Goal: Task Accomplishment & Management: Use online tool/utility

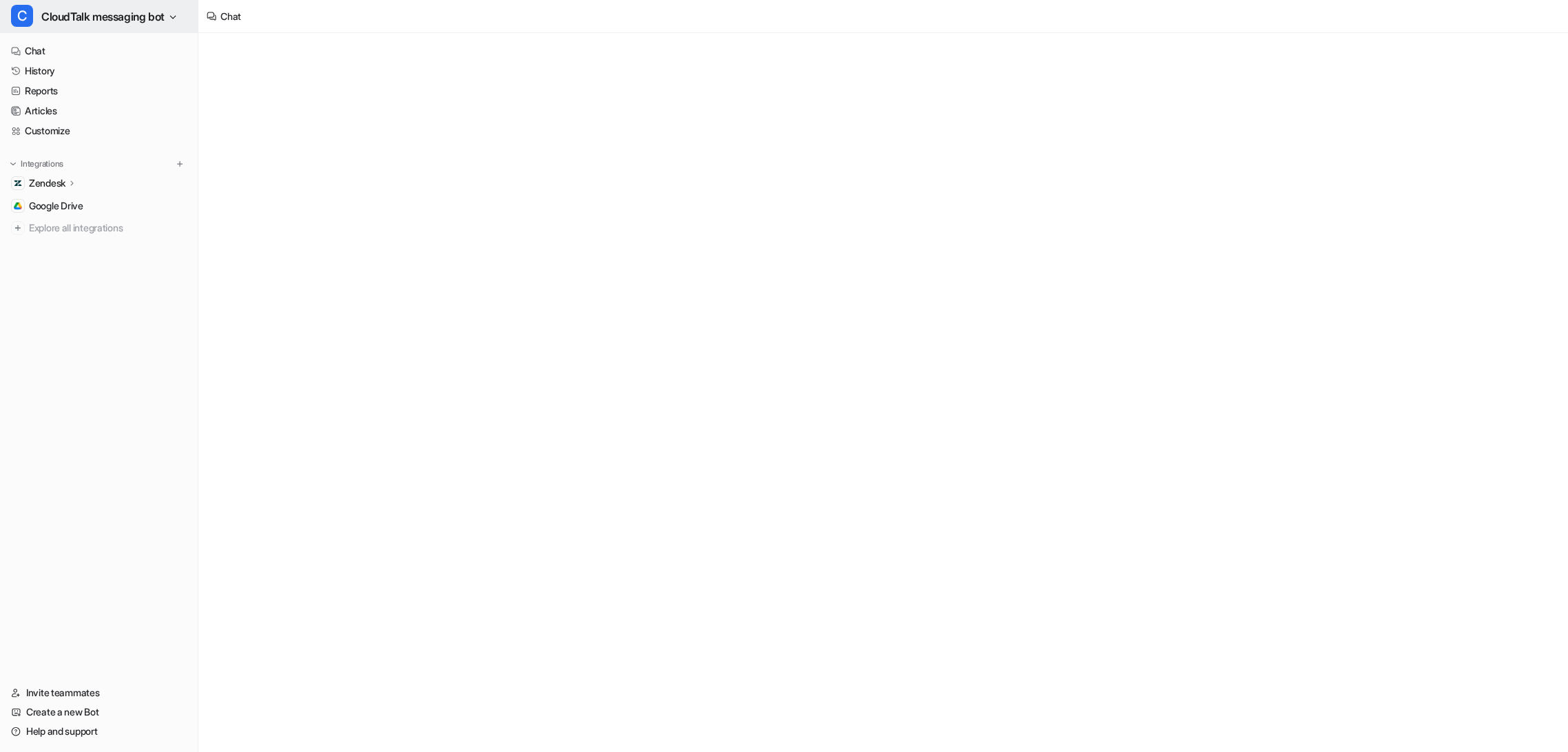
click at [106, 16] on span "CloudTalk messaging bot" at bounding box center [102, 17] width 123 height 19
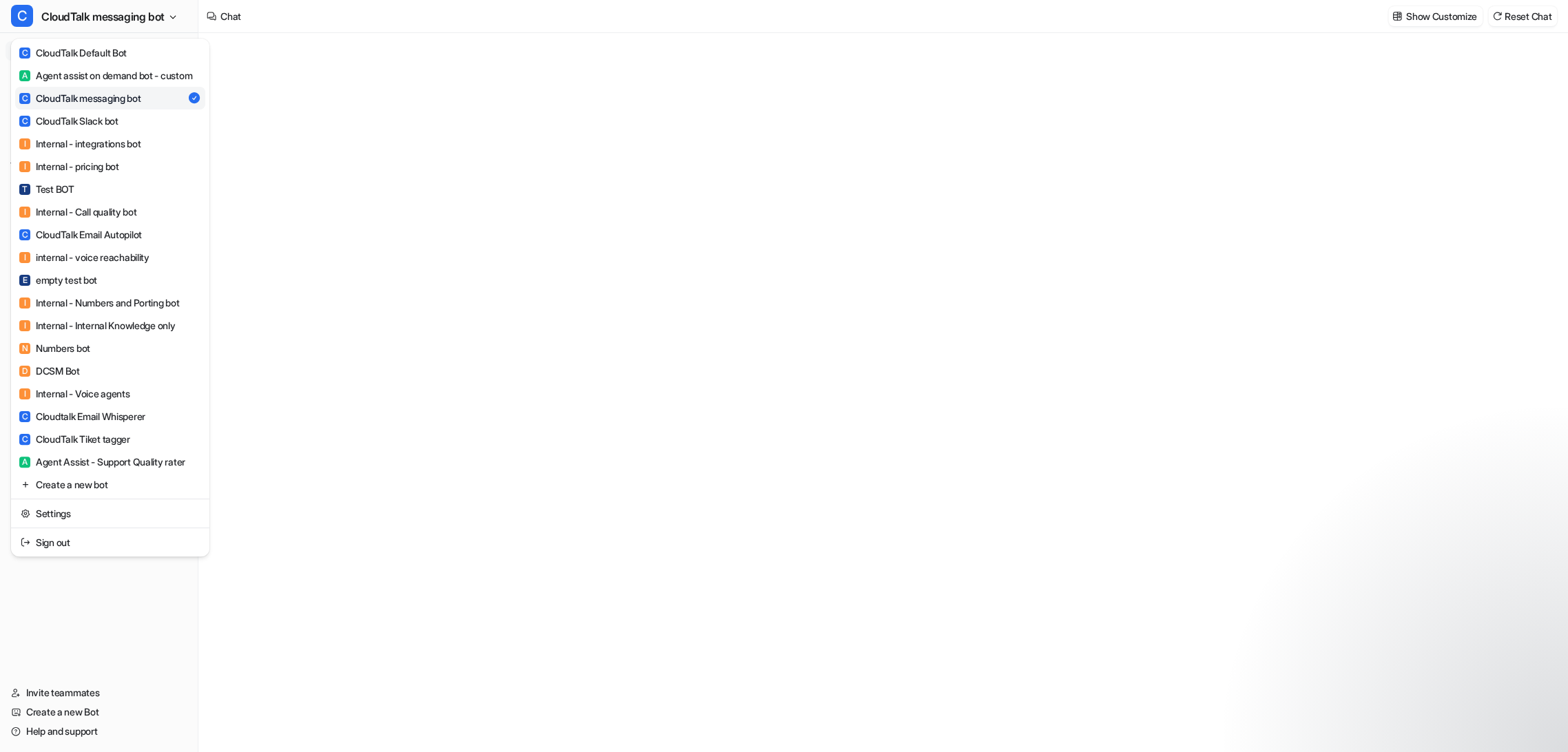
type textarea "**********"
click at [122, 241] on div "C CloudTalk Email Autopilot" at bounding box center [80, 234] width 122 height 15
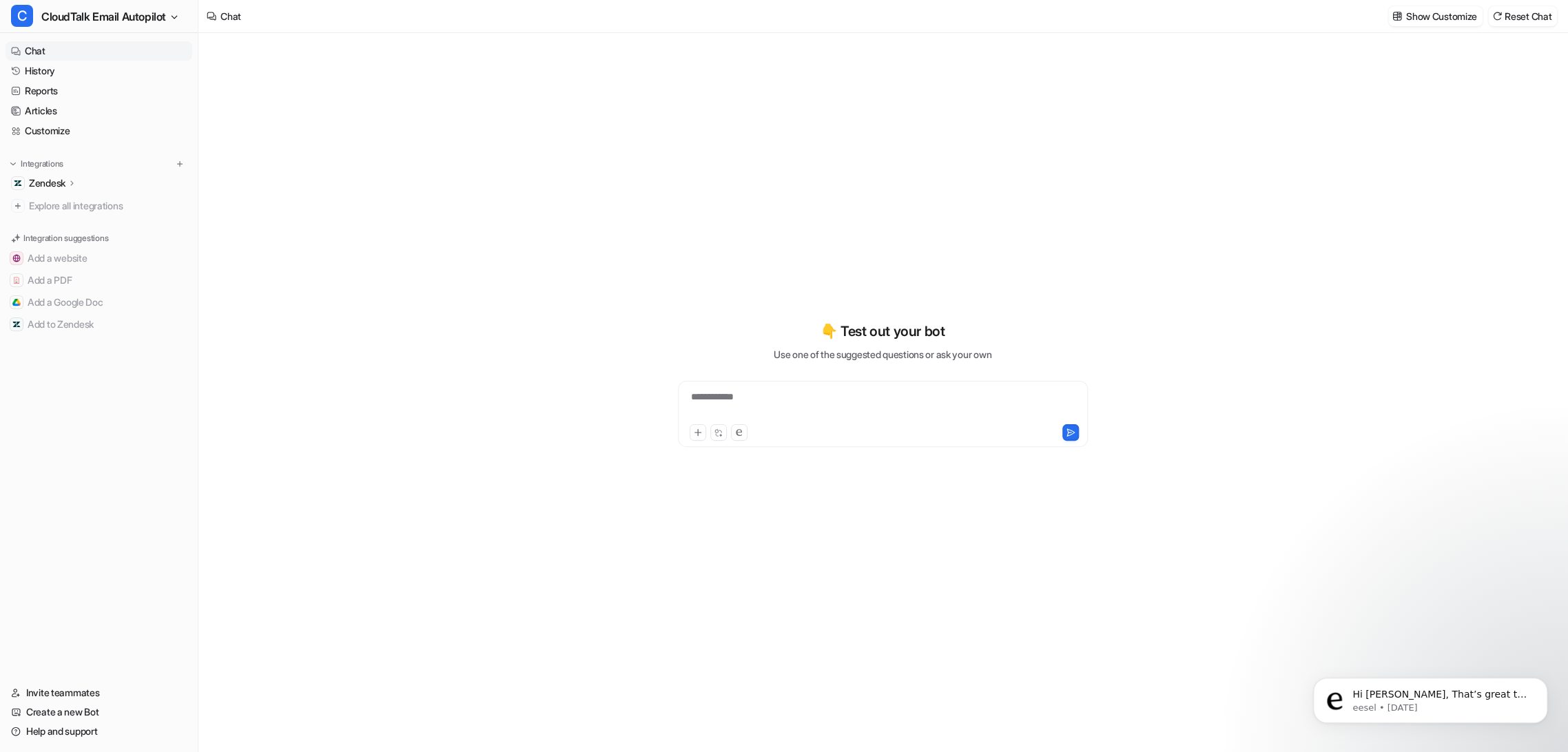
type textarea "**********"
click at [67, 180] on div "Zendesk" at bounding box center [52, 184] width 48 height 14
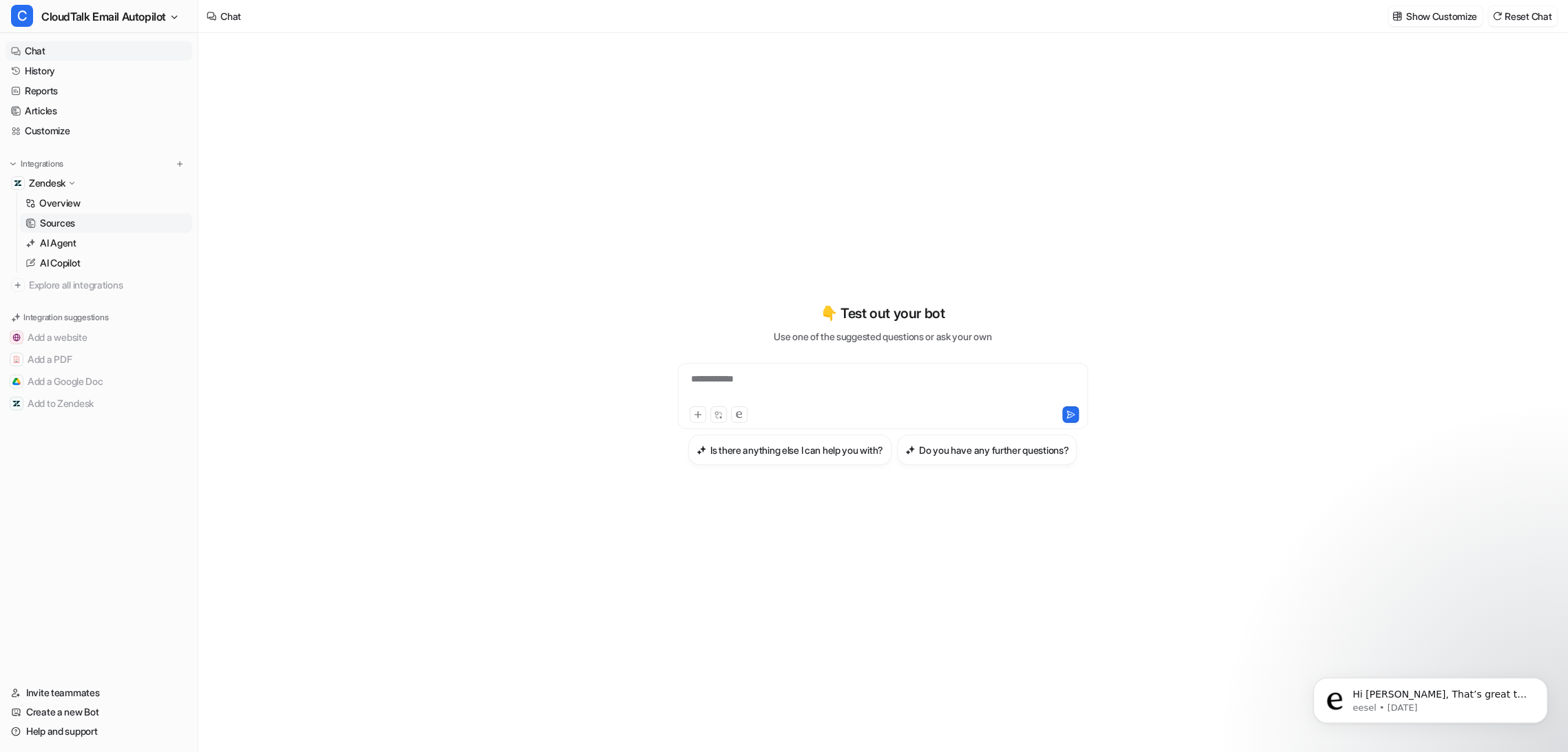
click at [59, 206] on p "Overview" at bounding box center [59, 204] width 41 height 14
click at [57, 220] on p "Sources" at bounding box center [58, 223] width 35 height 14
click at [53, 241] on p "AI Agent" at bounding box center [59, 243] width 37 height 14
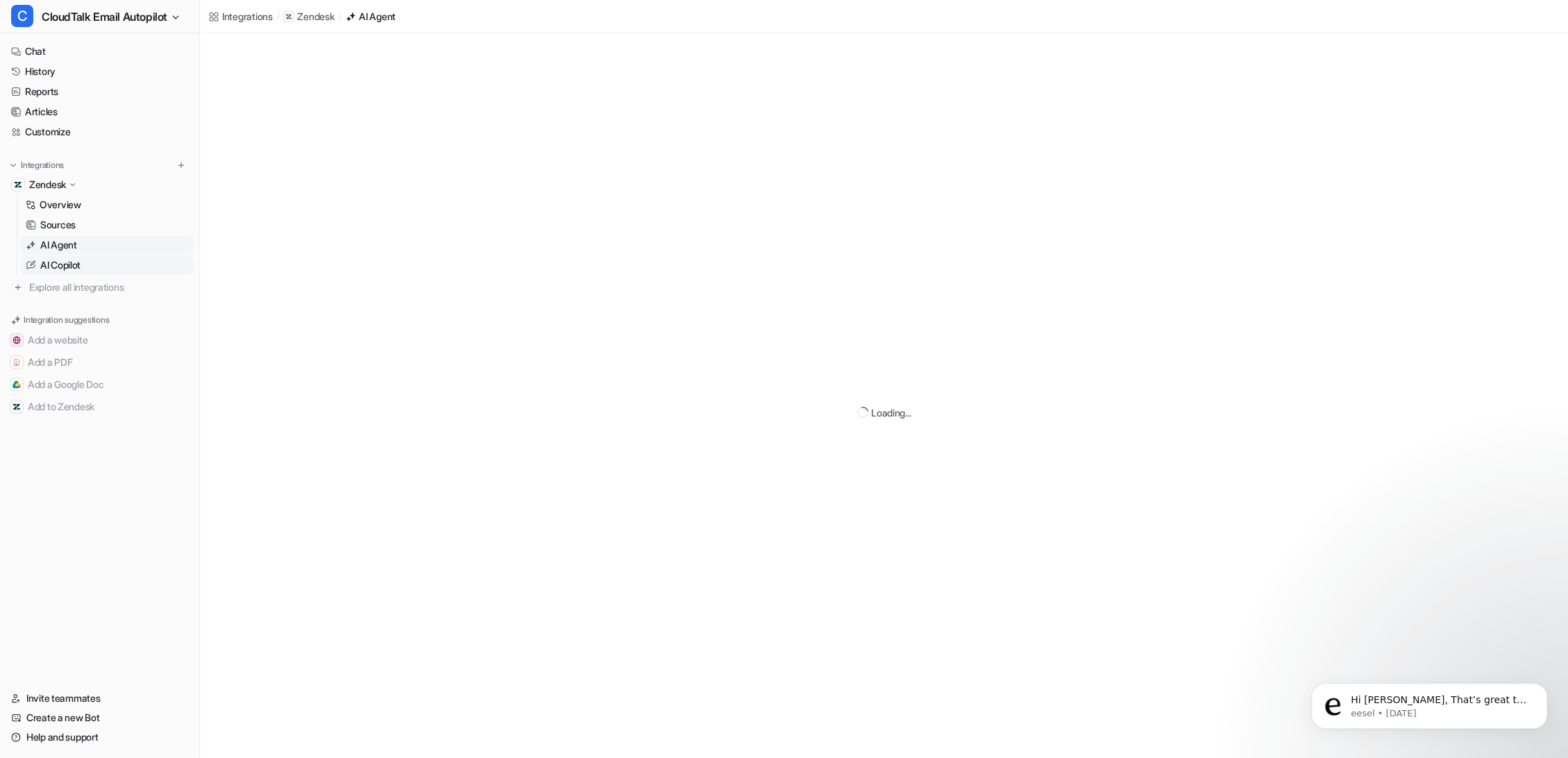
click at [72, 261] on p "AI Copilot" at bounding box center [61, 265] width 41 height 14
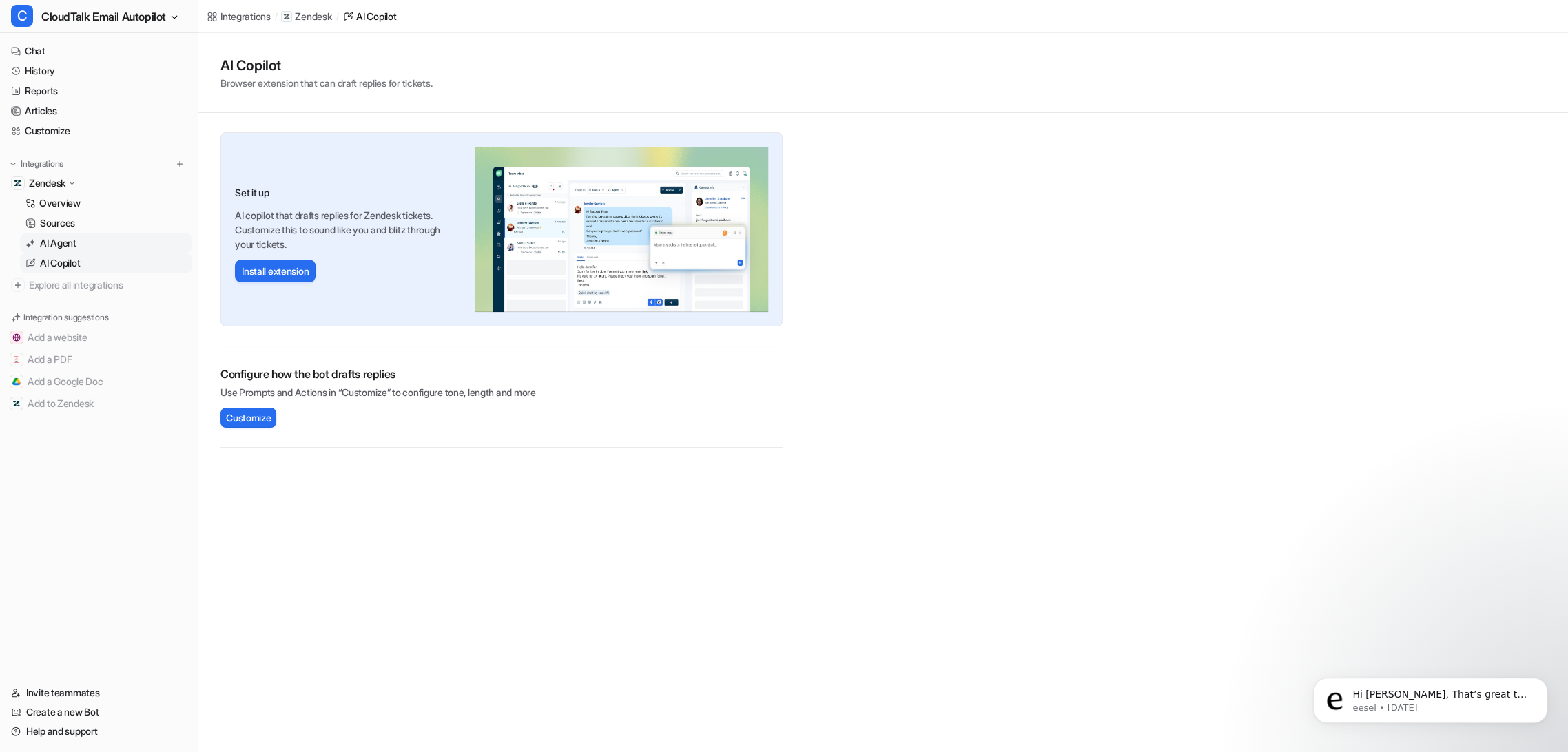
click at [75, 242] on p "AI Agent" at bounding box center [59, 243] width 37 height 14
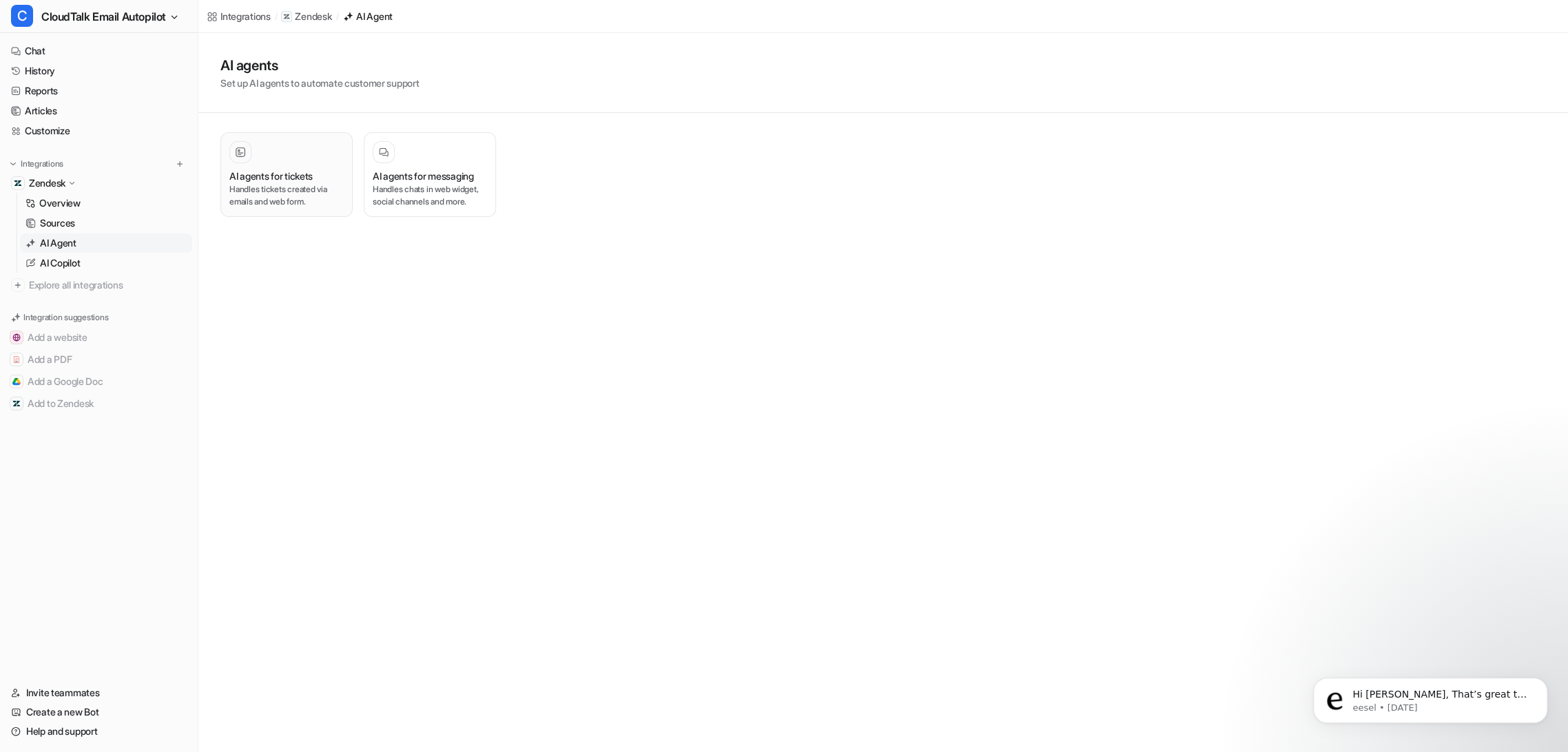
click at [310, 197] on p "Handles tickets created via emails and web form." at bounding box center [286, 196] width 115 height 24
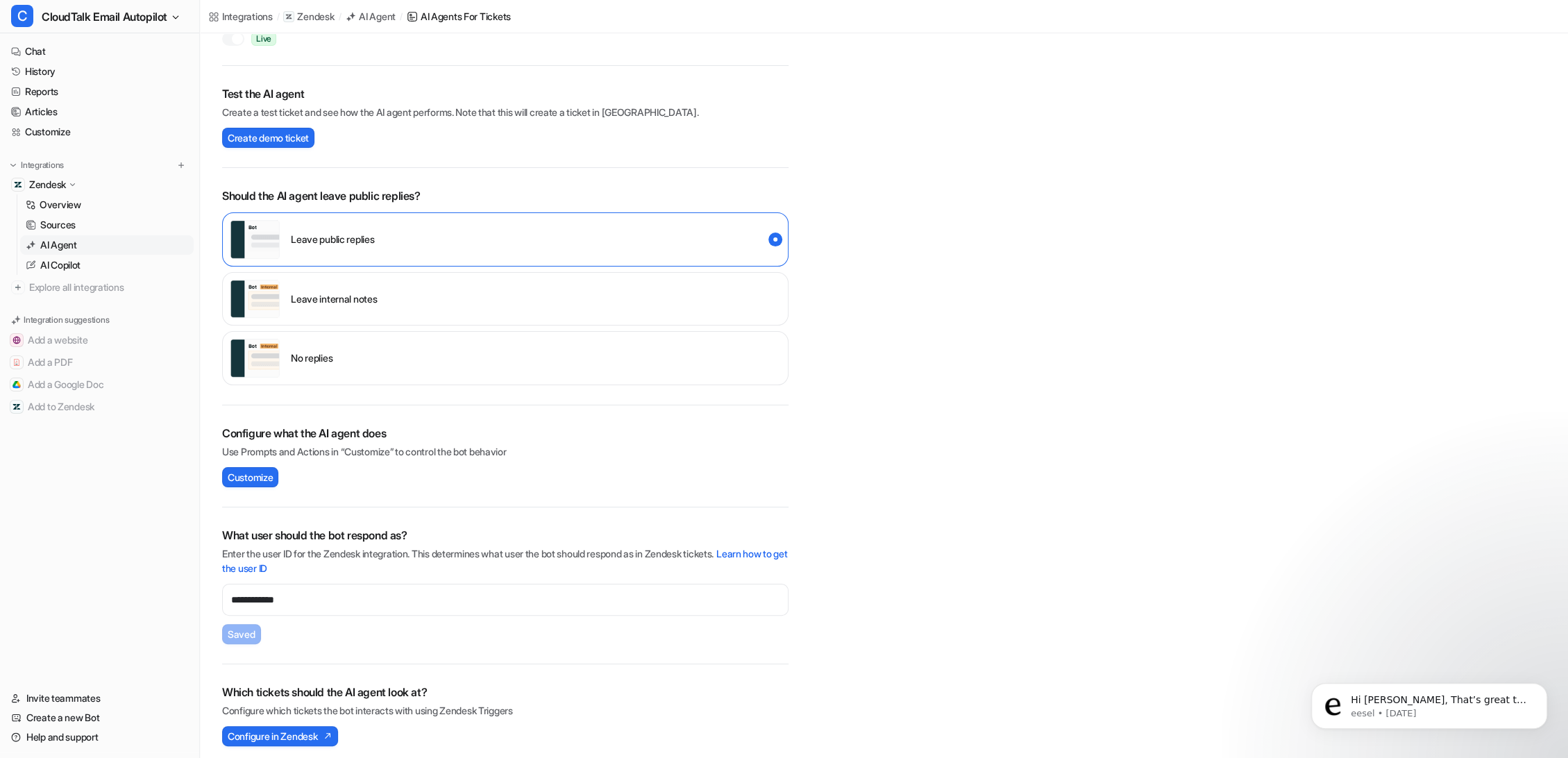
scroll to position [155, 0]
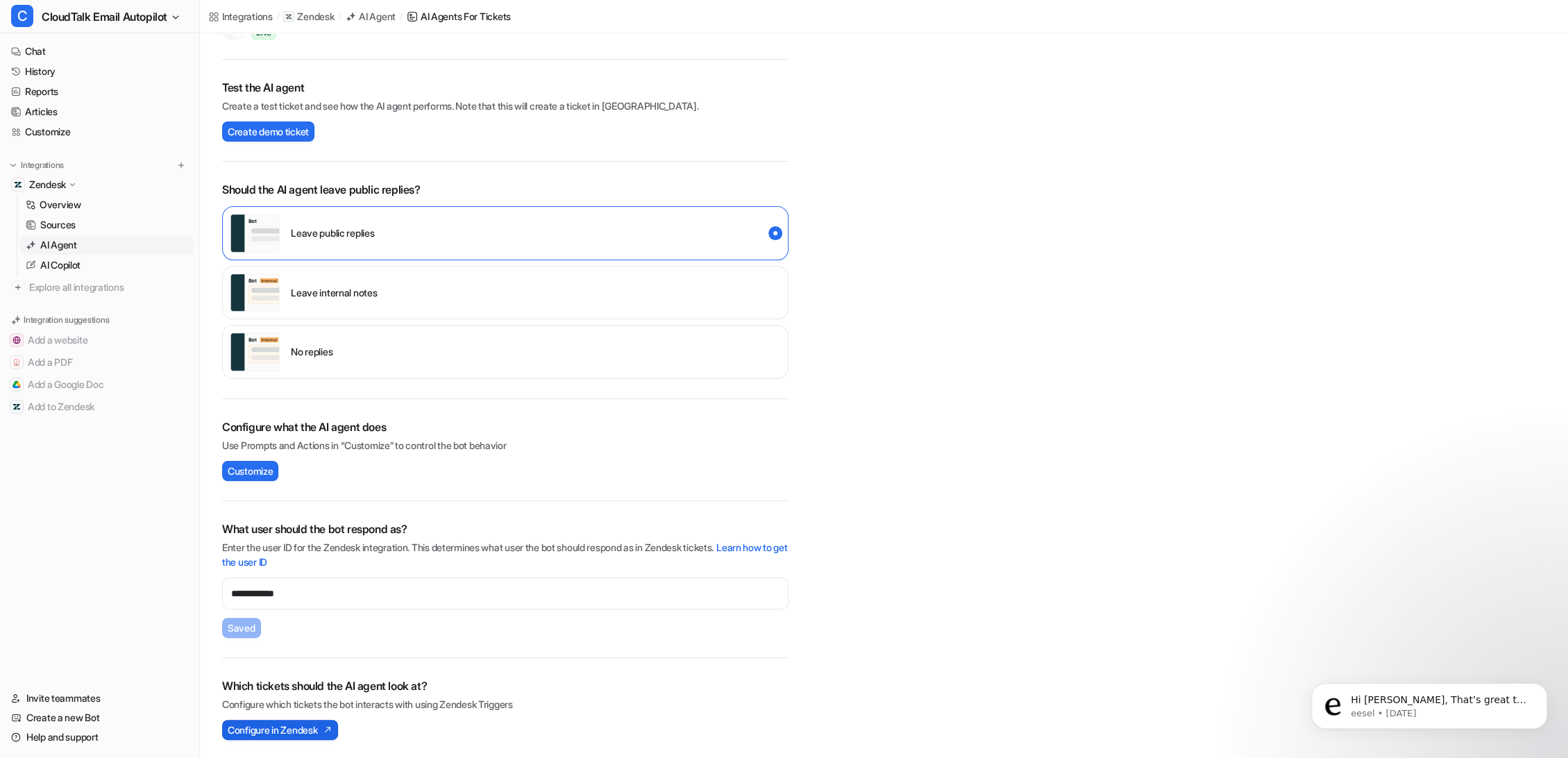
click at [271, 727] on span "Configure in Zendesk" at bounding box center [272, 730] width 90 height 15
click at [67, 63] on link "History" at bounding box center [99, 71] width 188 height 19
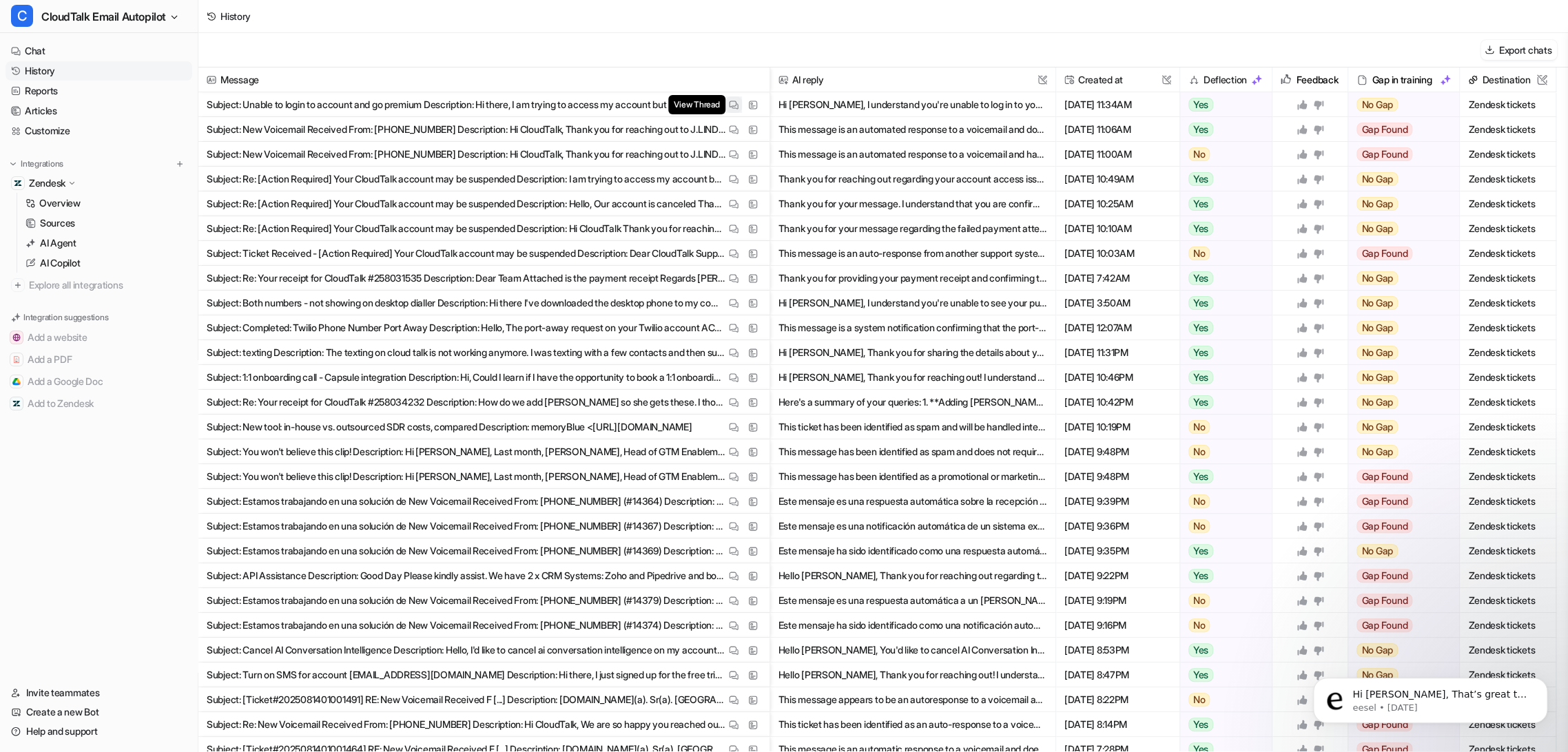
click at [728, 108] on button "View Thread" at bounding box center [733, 104] width 17 height 17
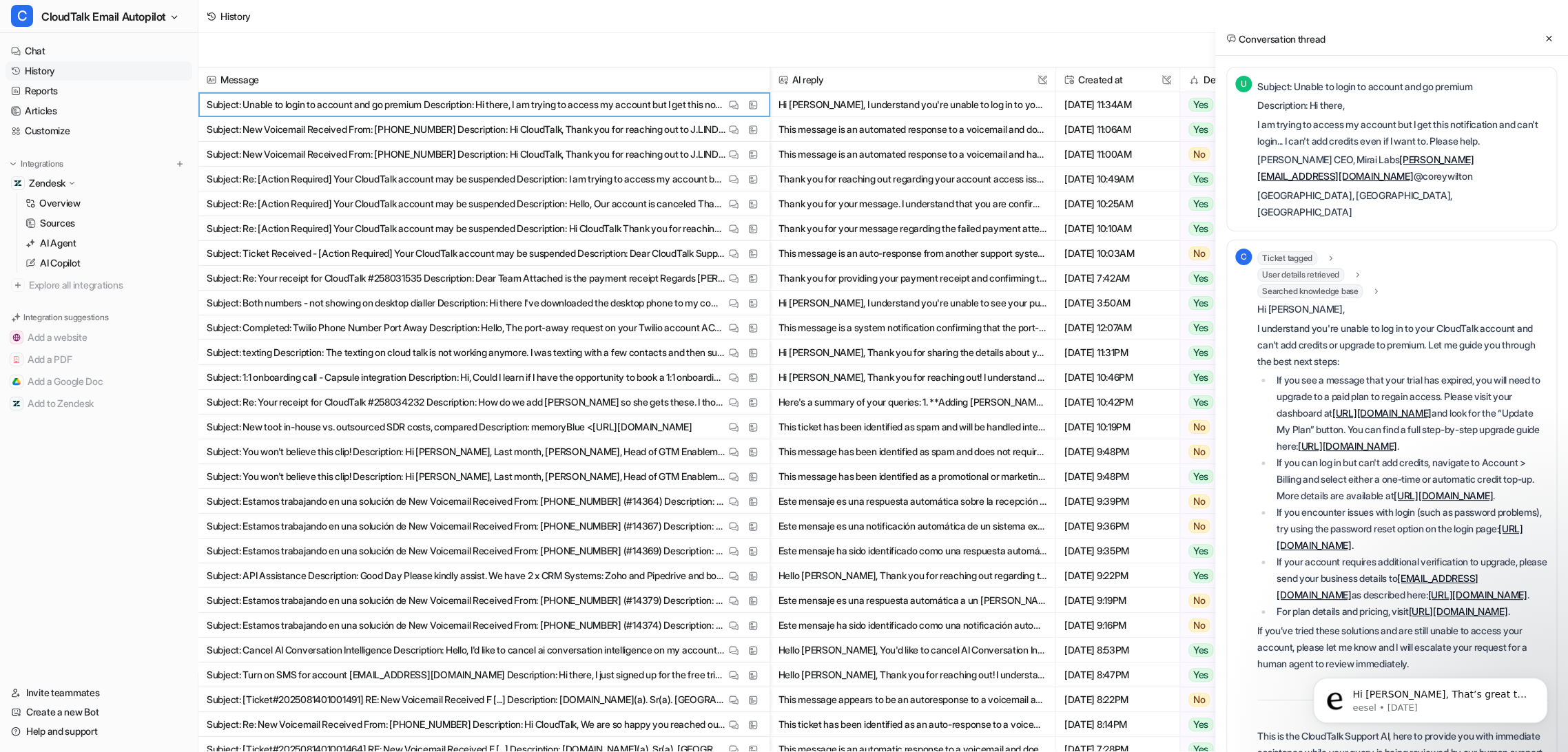
click at [1334, 254] on icon at bounding box center [1330, 259] width 10 height 10
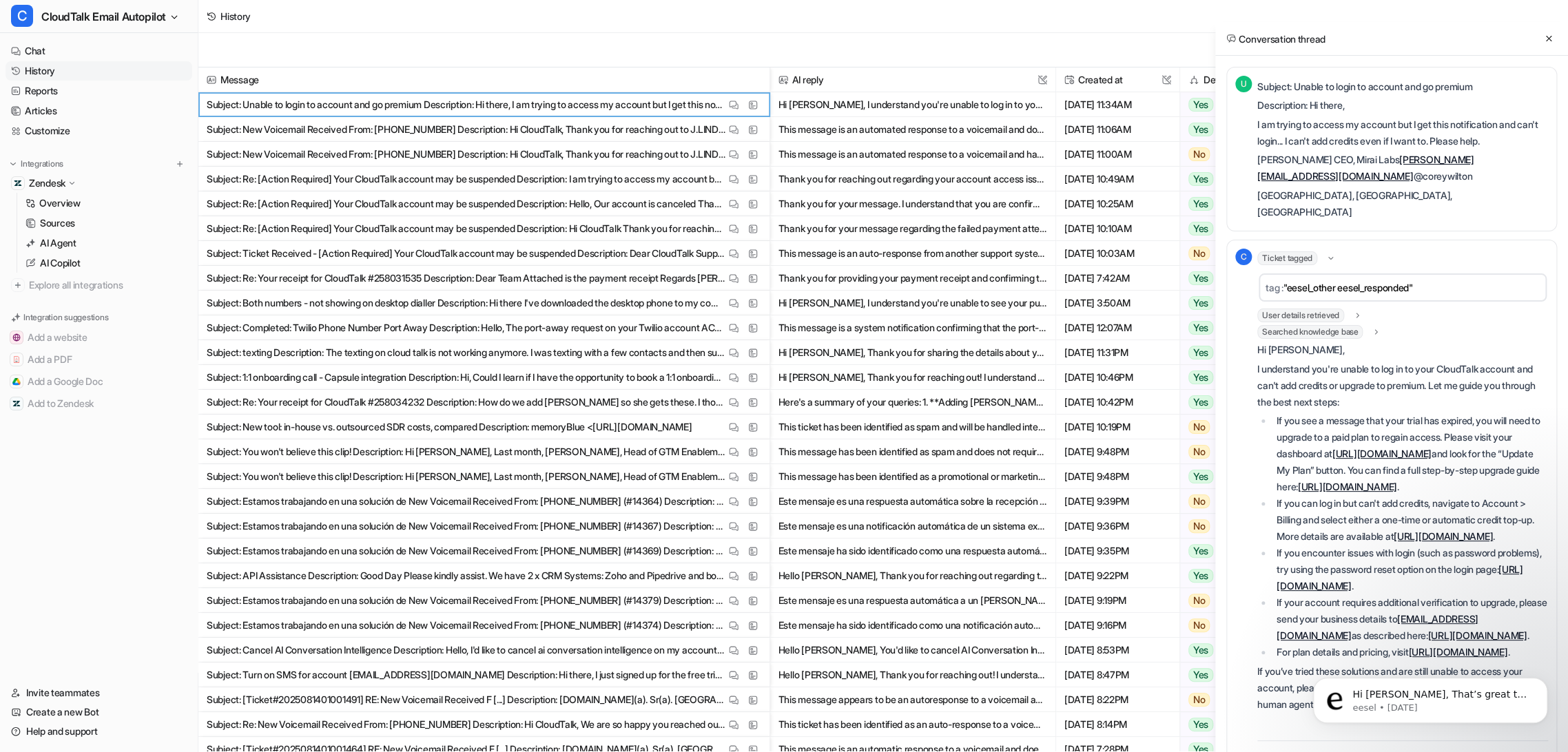
click at [1350, 309] on div "User details retrieved" at bounding box center [1310, 316] width 106 height 14
click at [1371, 330] on div "Searched knowledge base" at bounding box center [1320, 337] width 124 height 14
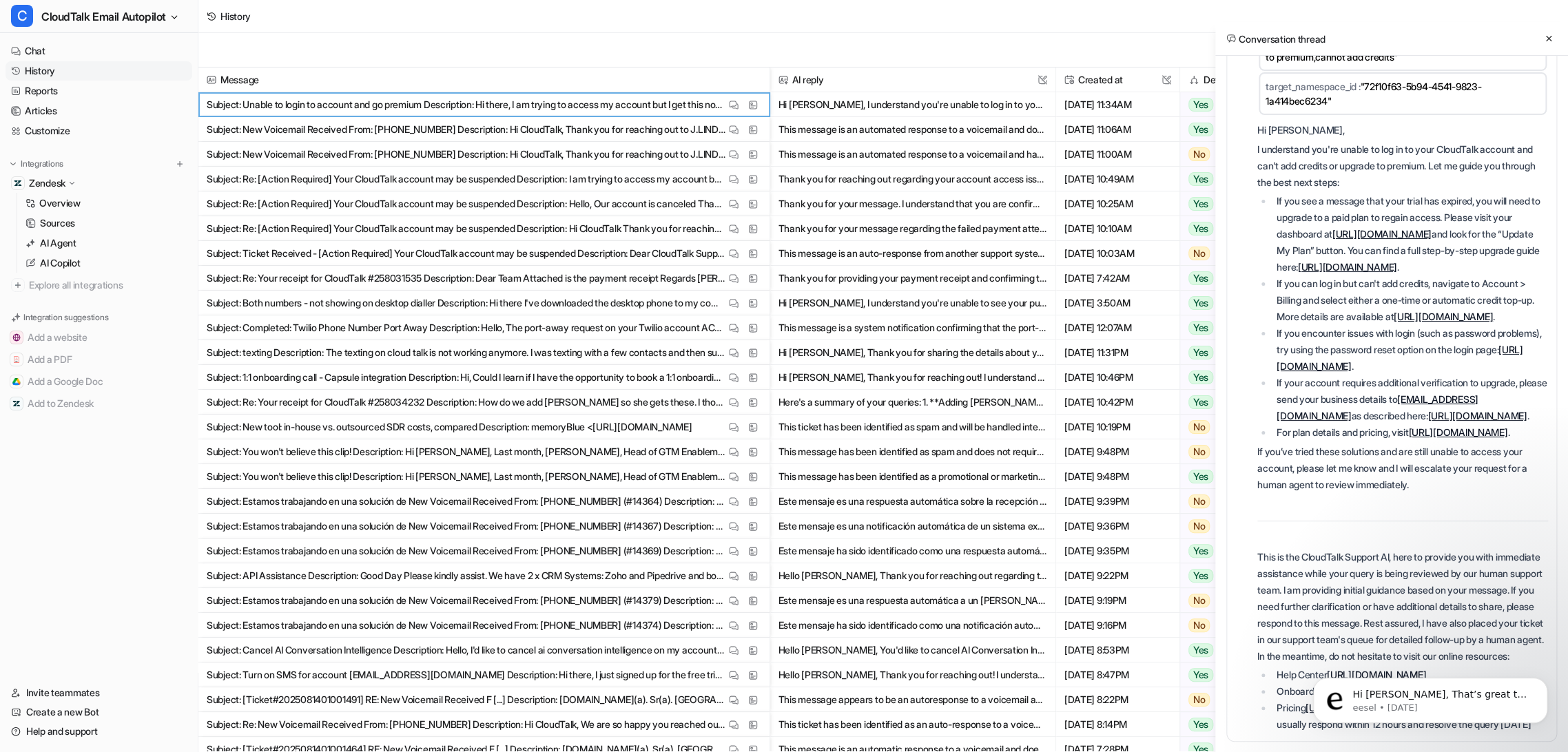
scroll to position [453, 0]
click at [1546, 34] on icon at bounding box center [1548, 38] width 10 height 10
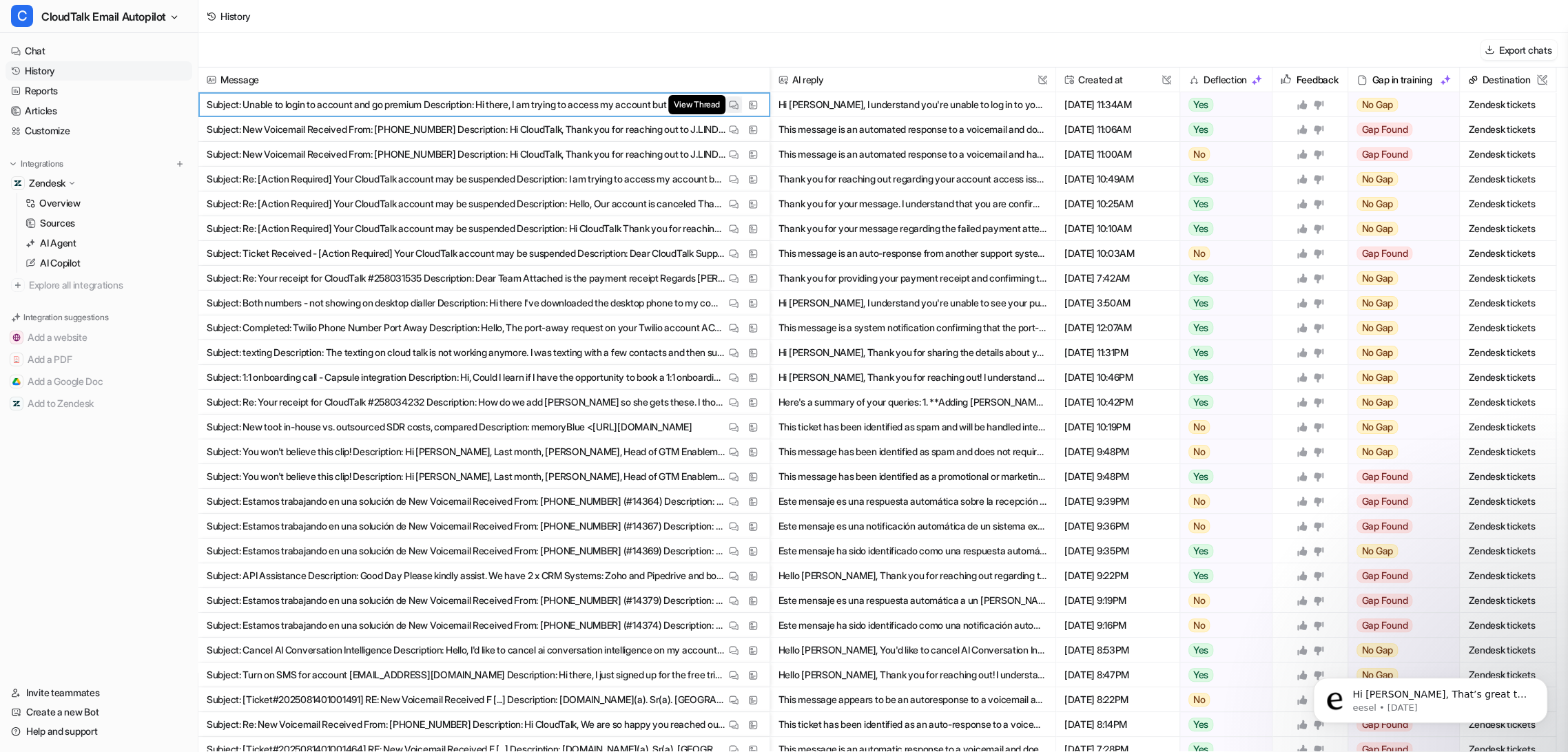
click at [730, 106] on img at bounding box center [733, 105] width 10 height 10
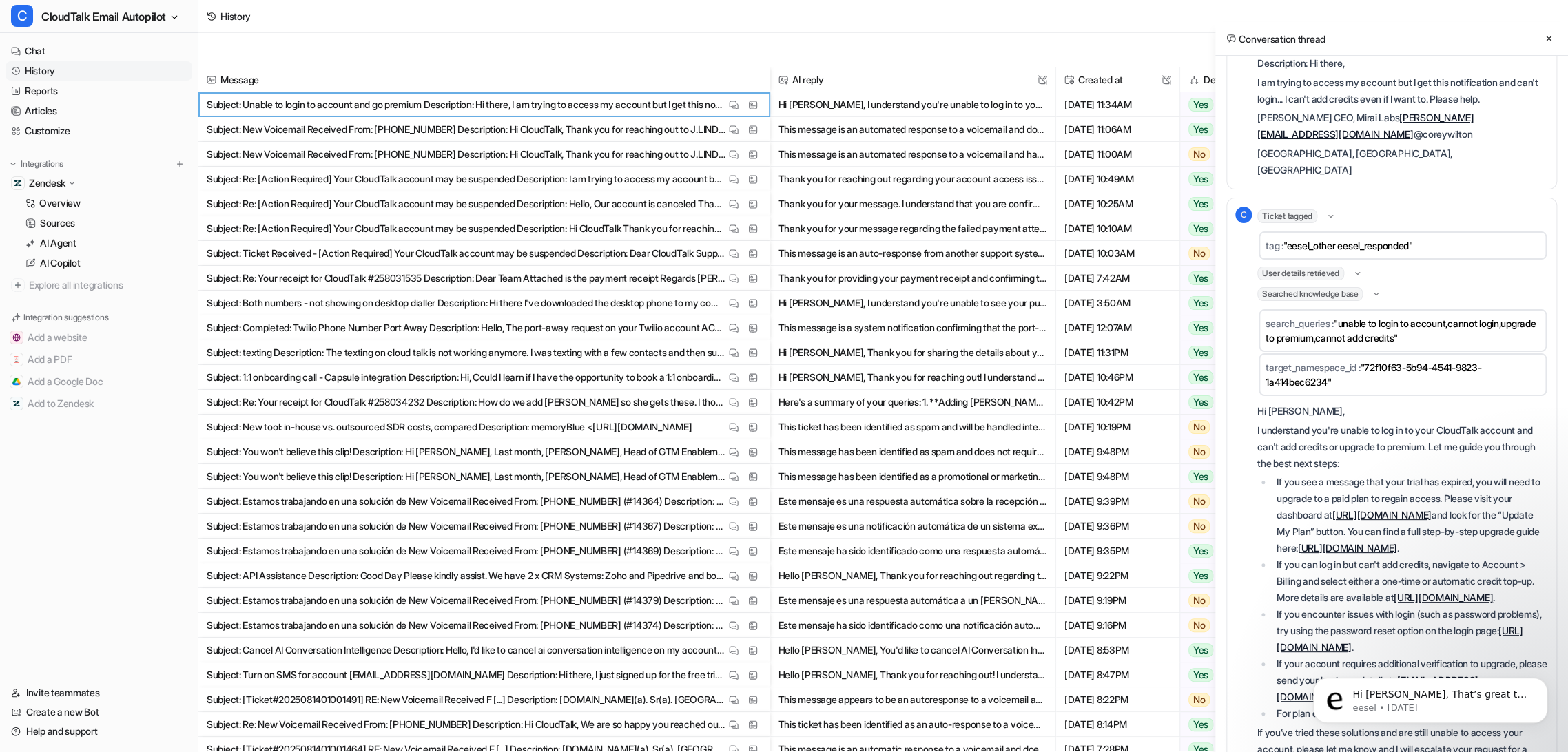
scroll to position [0, 0]
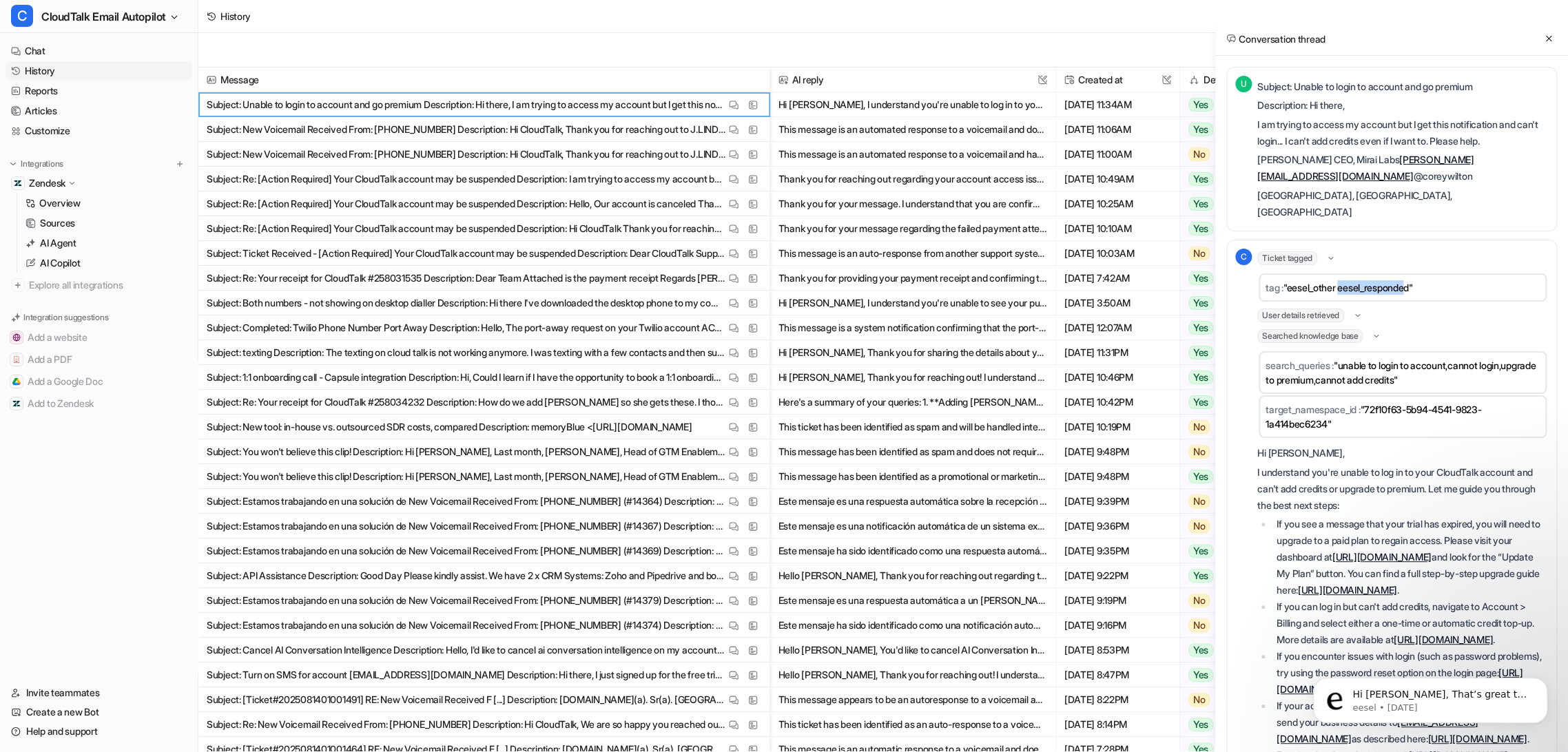
drag, startPoint x: 1347, startPoint y: 250, endPoint x: 1417, endPoint y: 255, distance: 70.2
click at [1413, 282] on span ""eesel_other eesel_responded"" at bounding box center [1348, 287] width 129 height 11
